Goal: Information Seeking & Learning: Learn about a topic

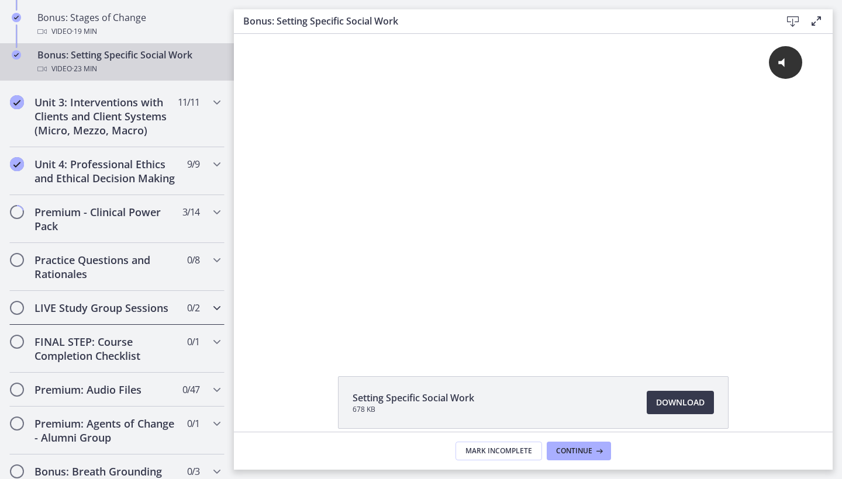
scroll to position [1133, 0]
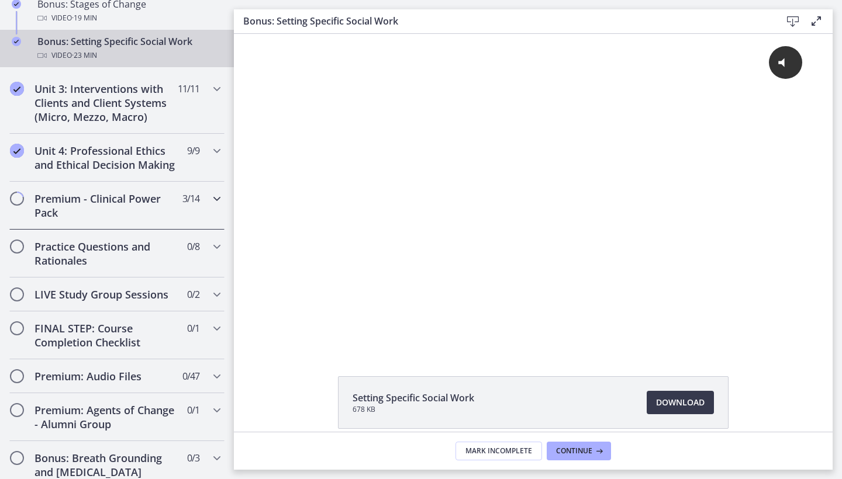
click at [120, 213] on h2 "Premium - Clinical Power Pack" at bounding box center [105, 206] width 143 height 28
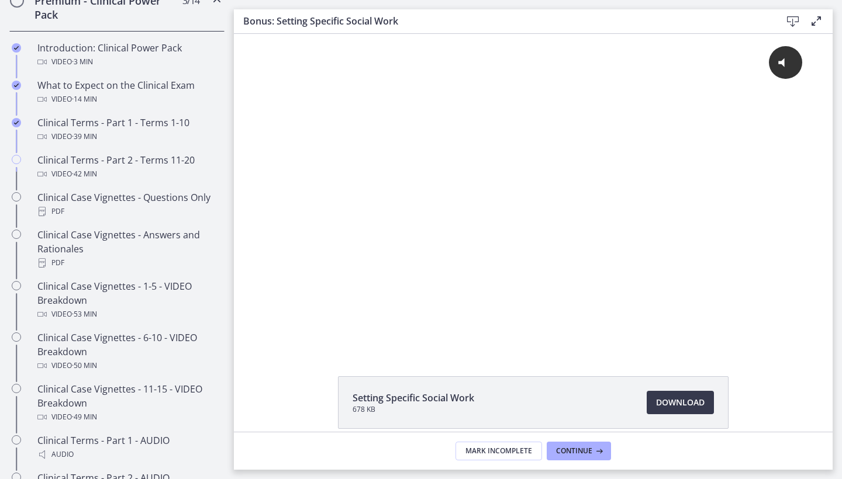
scroll to position [577, 0]
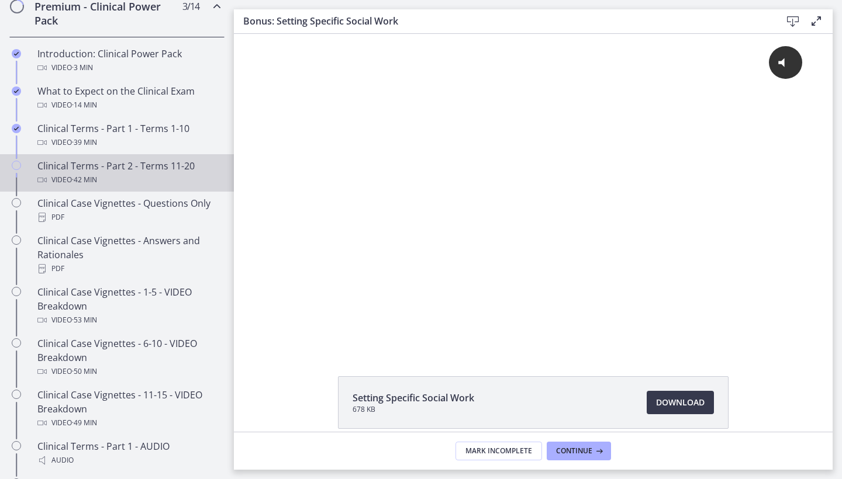
click at [117, 169] on div "Clinical Terms - Part 2 - Terms 11-20 Video · 42 min" at bounding box center [128, 173] width 182 height 28
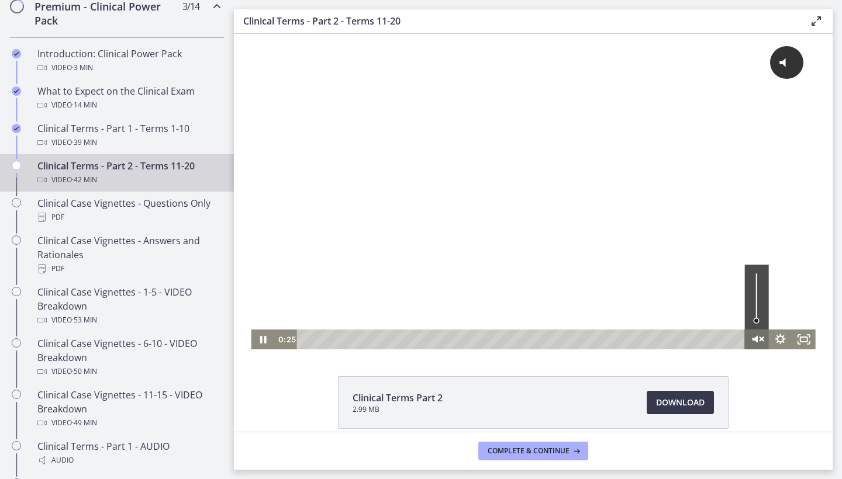
click at [758, 338] on icon "Unmute" at bounding box center [756, 340] width 28 height 24
click at [519, 195] on div at bounding box center [533, 192] width 564 height 316
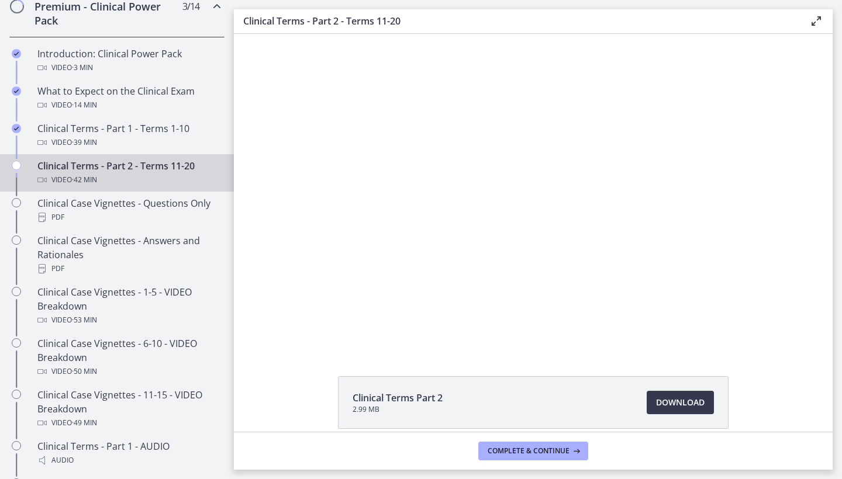
click at [519, 195] on div at bounding box center [533, 192] width 564 height 316
click at [475, 281] on div at bounding box center [533, 192] width 564 height 316
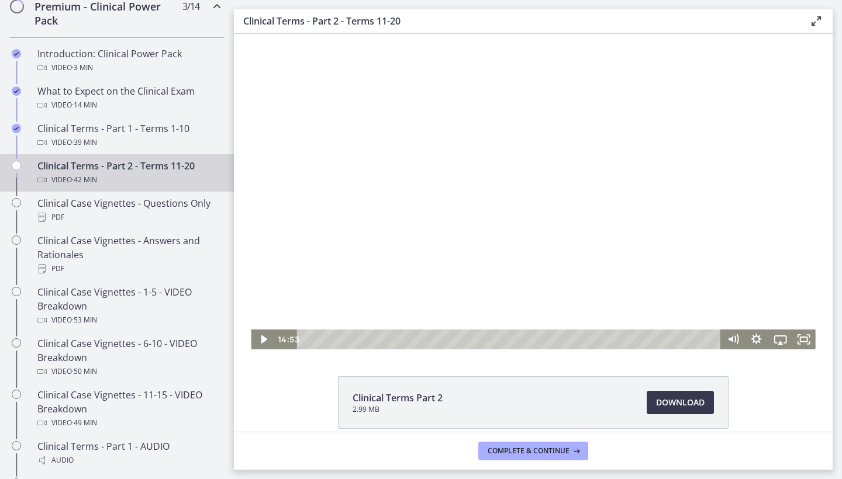
click at [601, 164] on div at bounding box center [533, 192] width 564 height 316
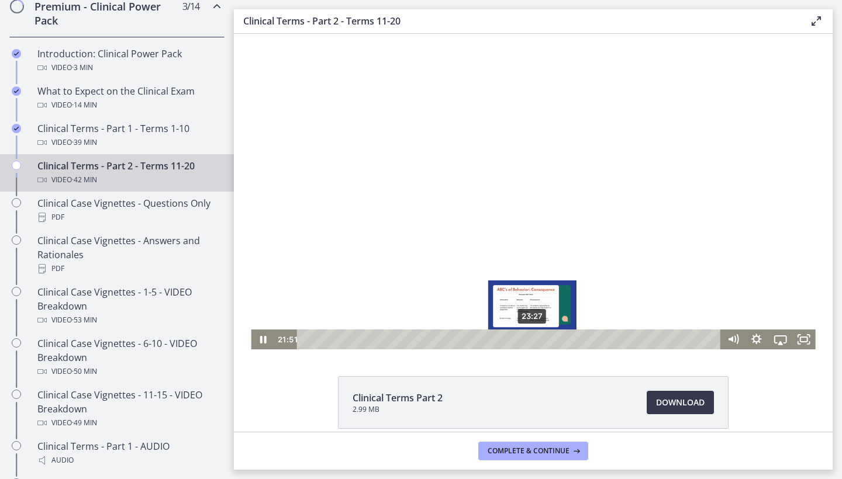
click at [532, 338] on div "23:27" at bounding box center [511, 340] width 410 height 20
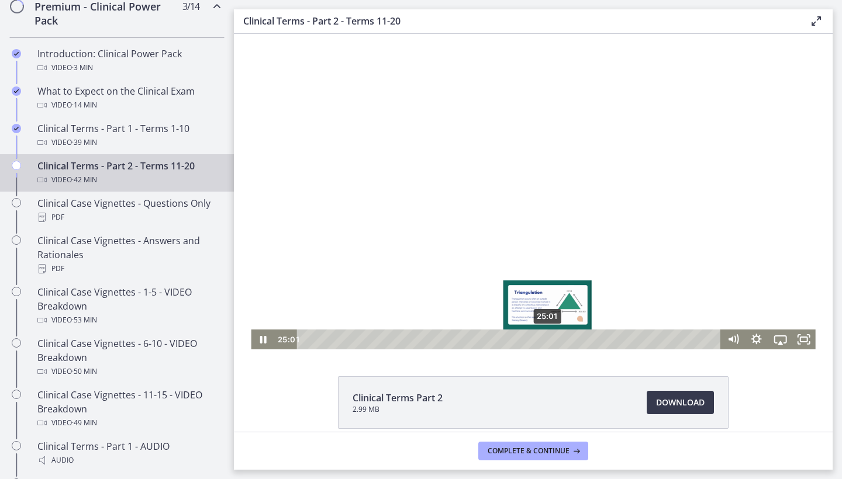
click at [548, 339] on div "25:01" at bounding box center [511, 340] width 410 height 20
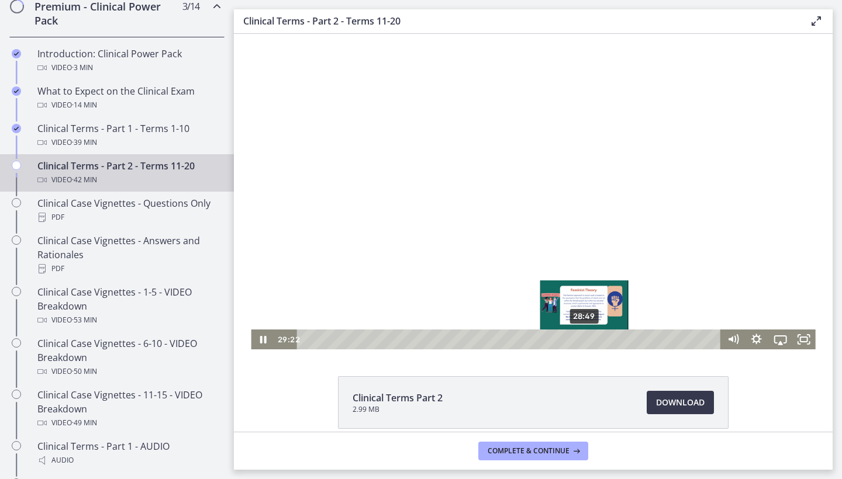
click at [584, 338] on div "28:49" at bounding box center [511, 340] width 410 height 20
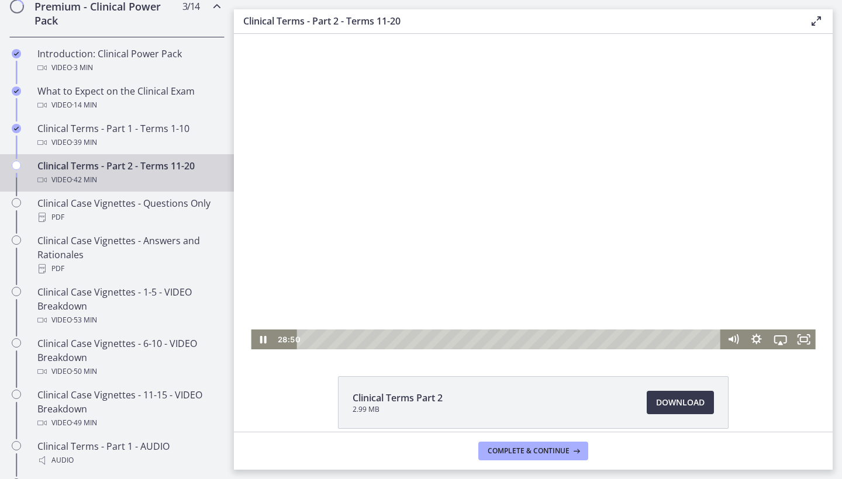
click at [631, 266] on div at bounding box center [533, 192] width 564 height 316
click at [619, 241] on div at bounding box center [533, 192] width 564 height 316
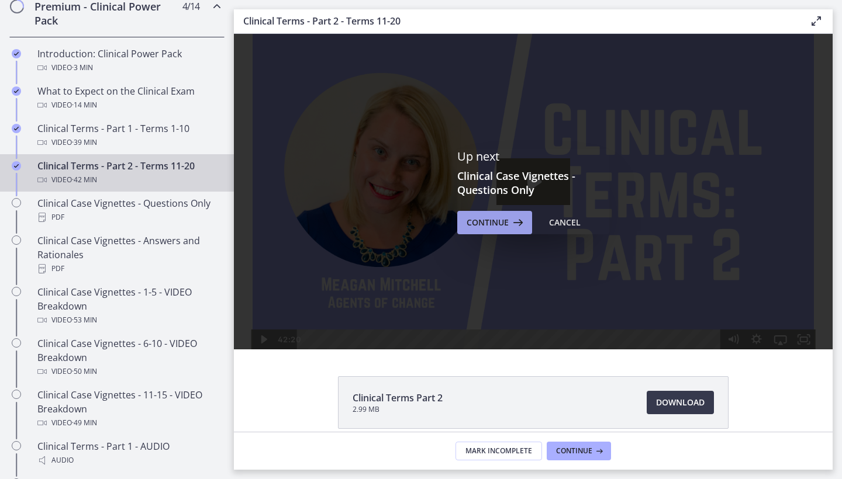
click at [513, 224] on icon at bounding box center [516, 223] width 16 height 14
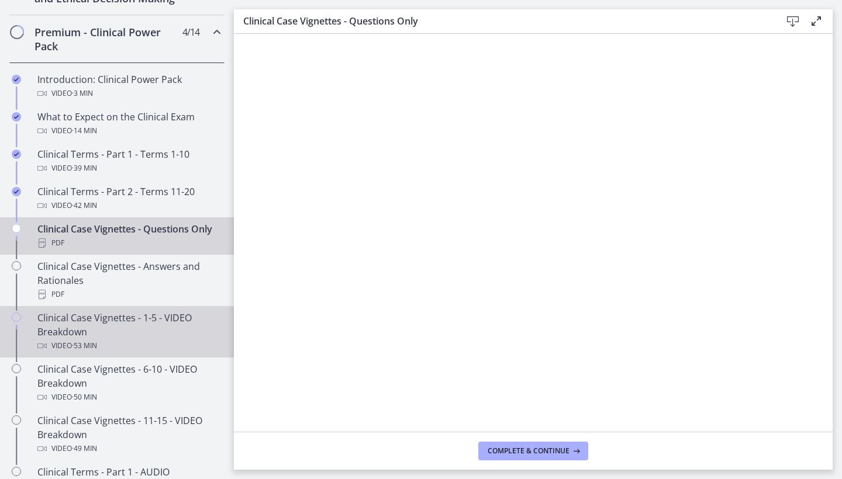
scroll to position [548, 0]
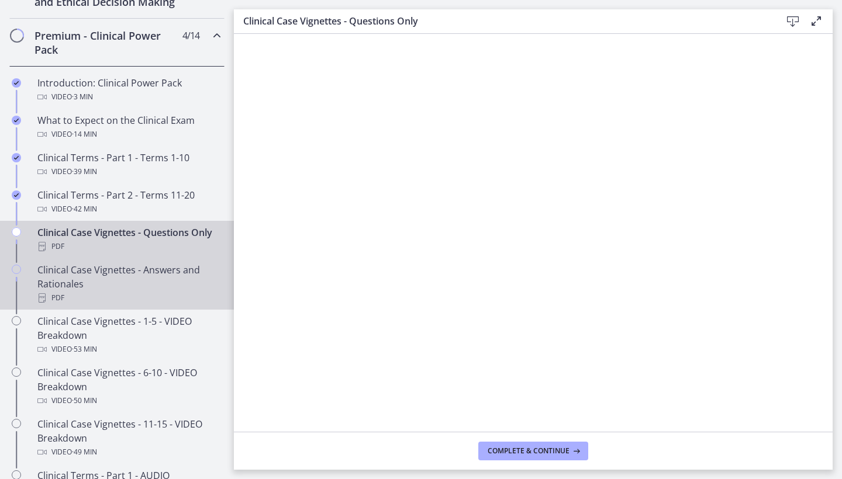
click at [178, 274] on div "Clinical Case Vignettes - Answers and Rationales PDF" at bounding box center [128, 284] width 182 height 42
click at [137, 241] on div "PDF" at bounding box center [128, 247] width 182 height 14
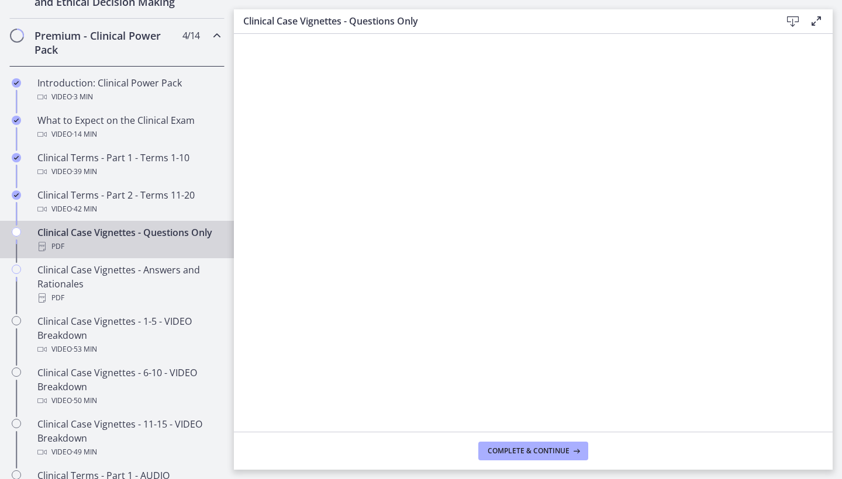
click at [797, 23] on icon at bounding box center [792, 22] width 14 height 14
